Goal: Transaction & Acquisition: Obtain resource

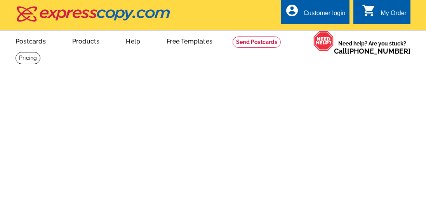
click at [329, 8] on div "account_circle Customer login" at bounding box center [315, 12] width 68 height 24
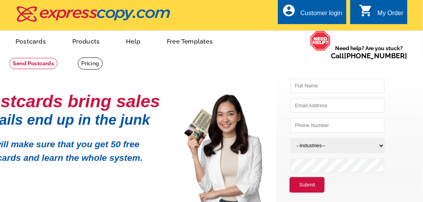
type input "[EMAIL_ADDRESS][DOMAIN_NAME]"
click at [324, 12] on div "Customer login" at bounding box center [321, 15] width 42 height 11
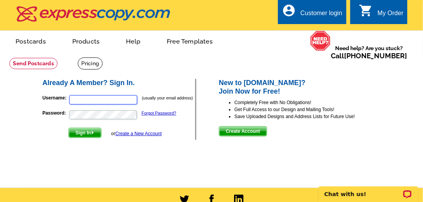
type input "[EMAIL_ADDRESS][DOMAIN_NAME]"
click at [79, 134] on span "Sign In" at bounding box center [85, 132] width 32 height 9
